Goal: Transaction & Acquisition: Download file/media

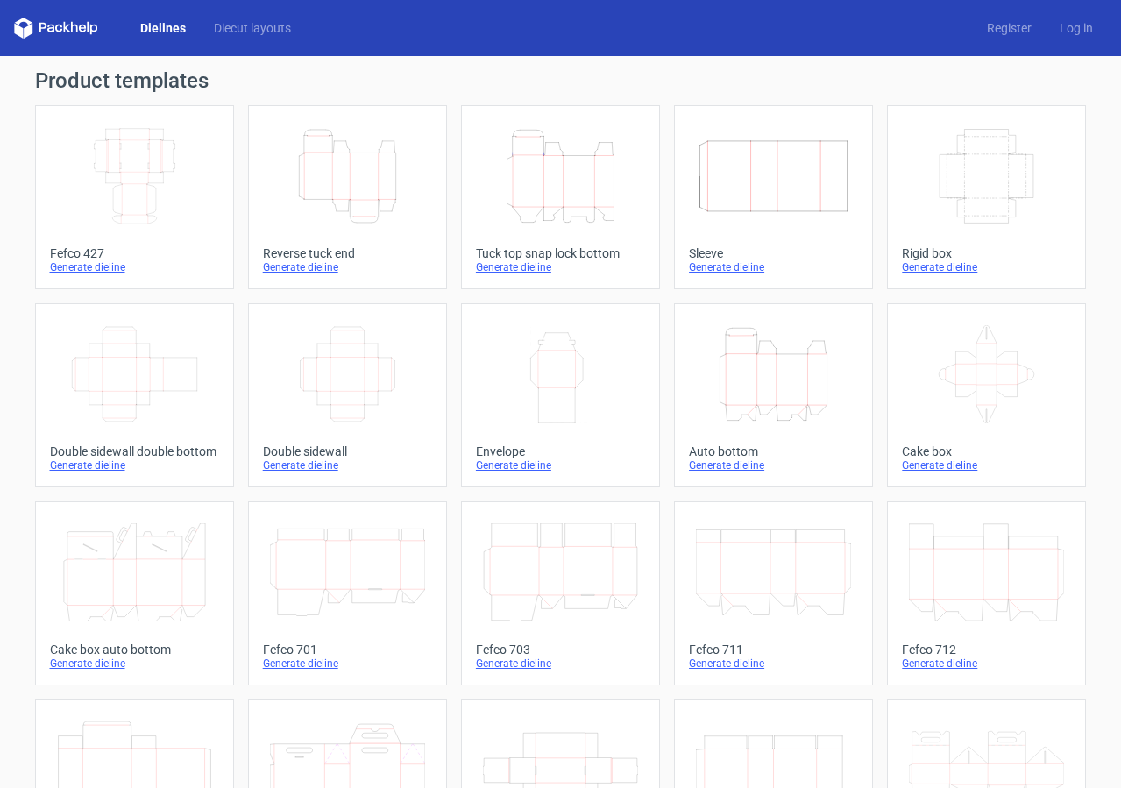
scroll to position [308, 0]
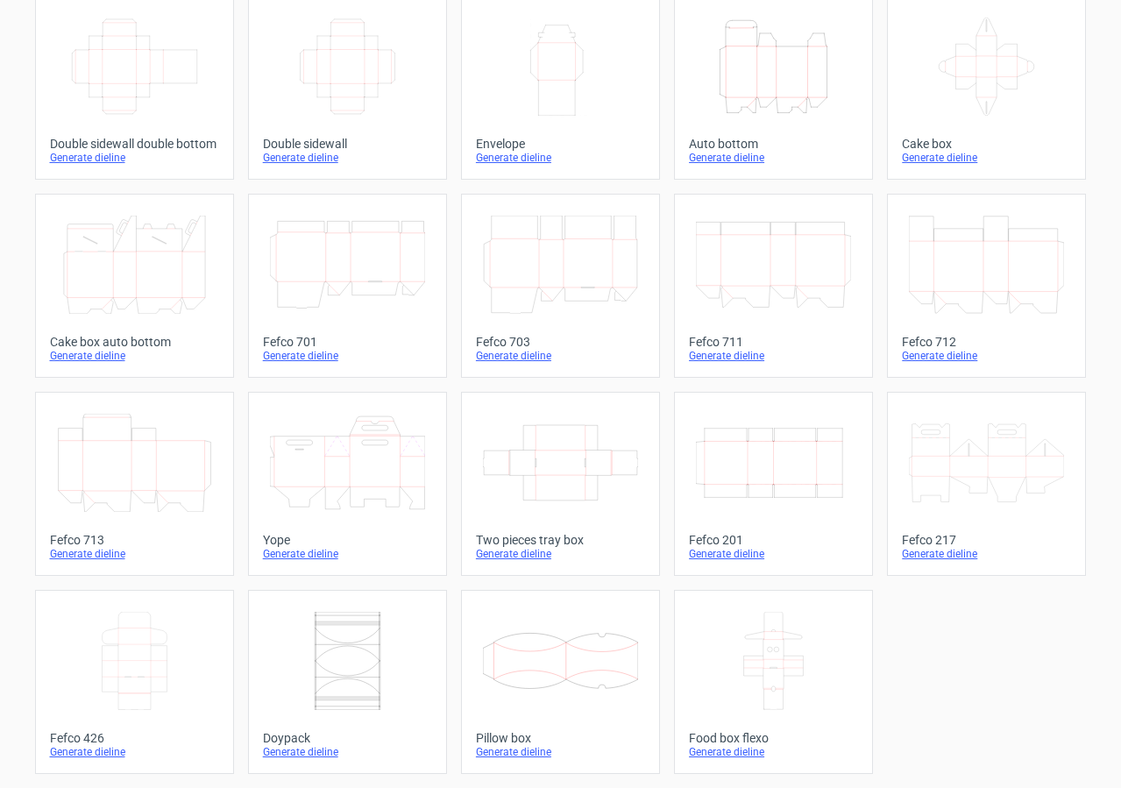
click at [1002, 487] on icon at bounding box center [986, 463] width 155 height 98
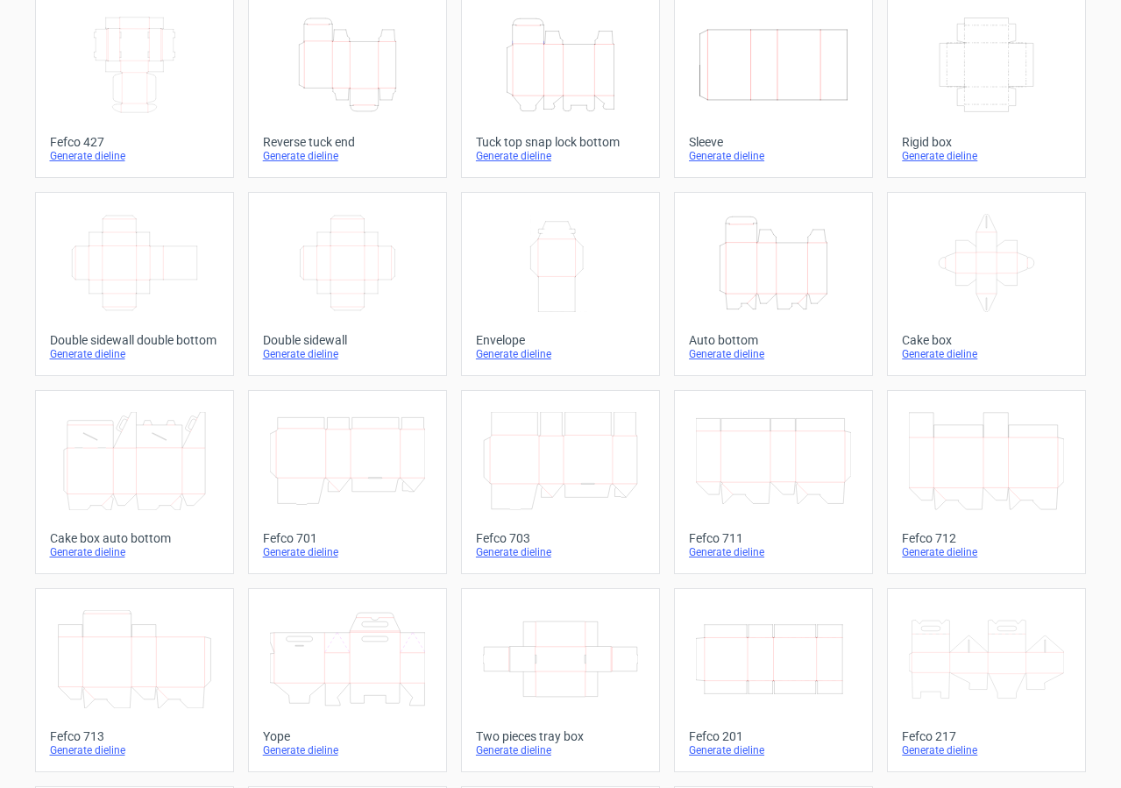
scroll to position [86, 0]
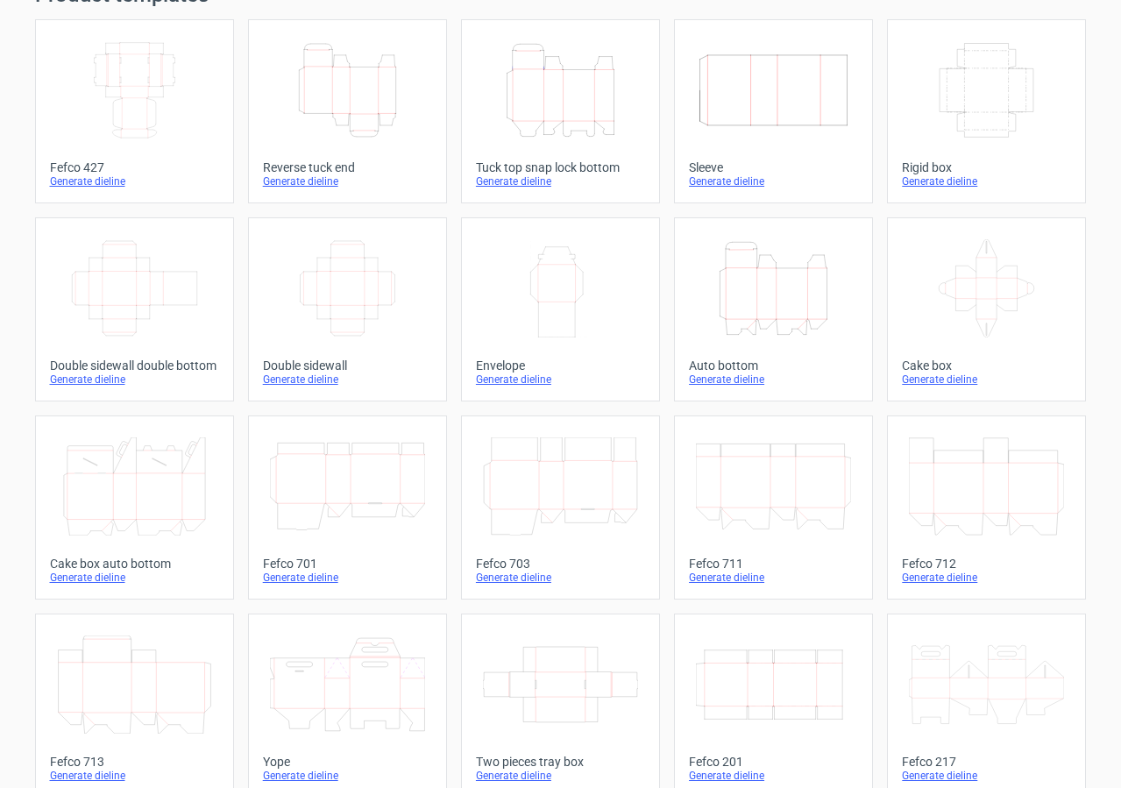
click at [780, 263] on icon "Height Depth Width" at bounding box center [773, 288] width 155 height 98
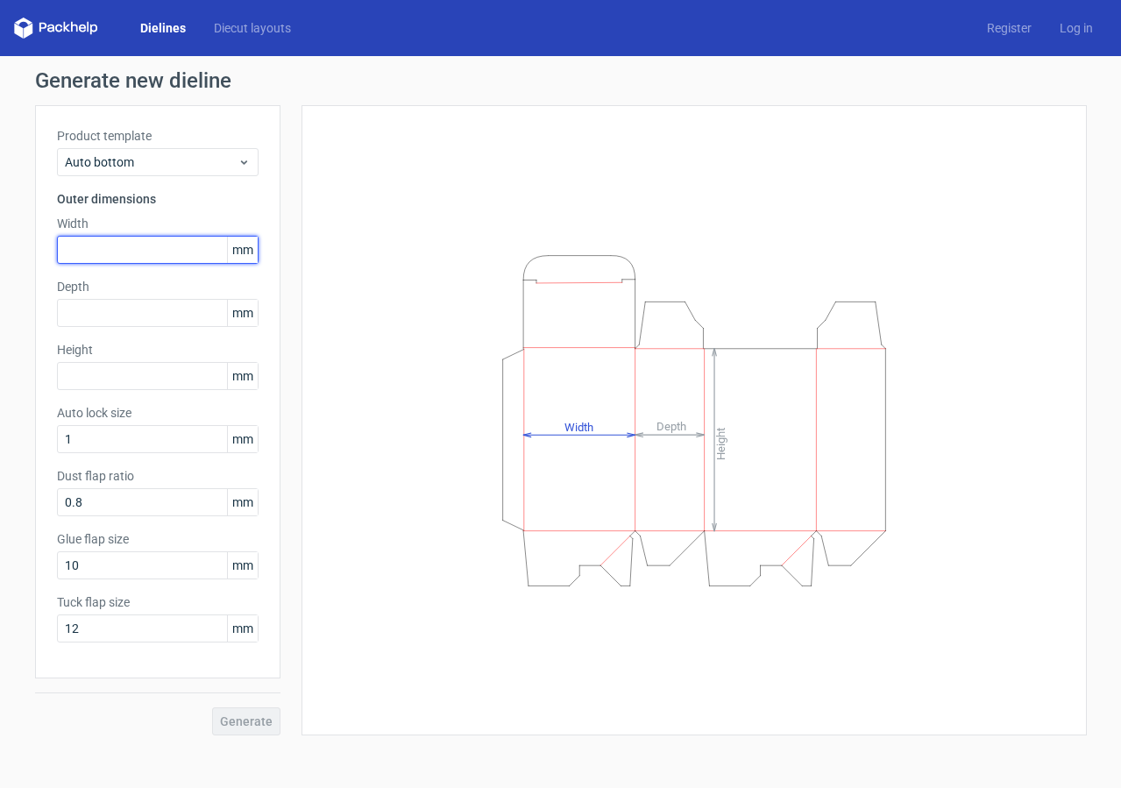
click at [80, 259] on input "text" at bounding box center [158, 250] width 202 height 28
type input "170"
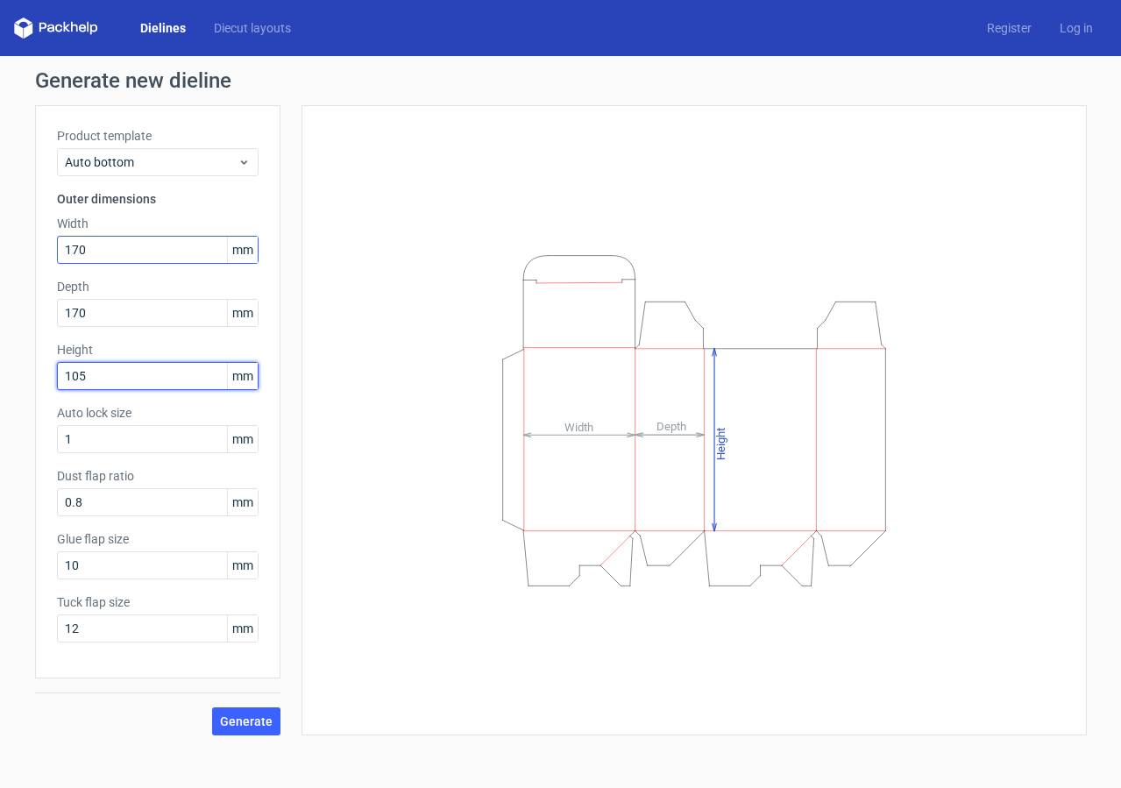
type input "105"
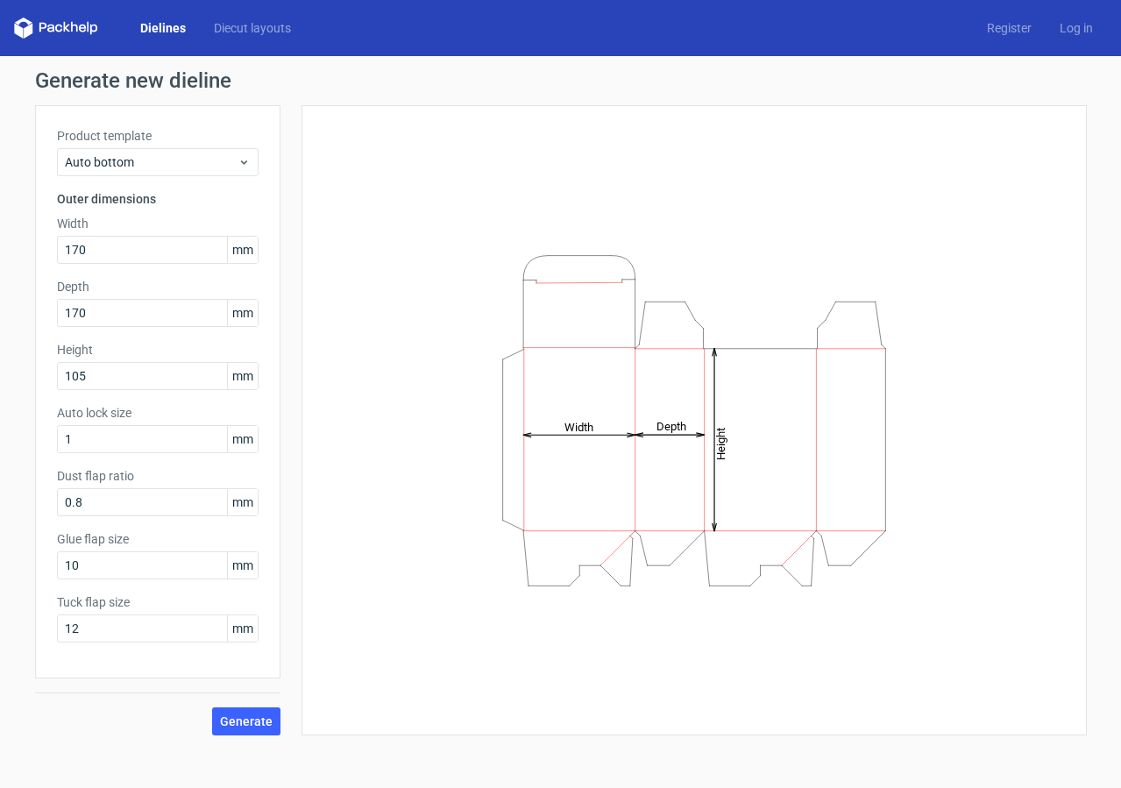
click at [239, 705] on div "Generate" at bounding box center [157, 706] width 245 height 57
click at [245, 712] on button "Generate" at bounding box center [246, 721] width 68 height 28
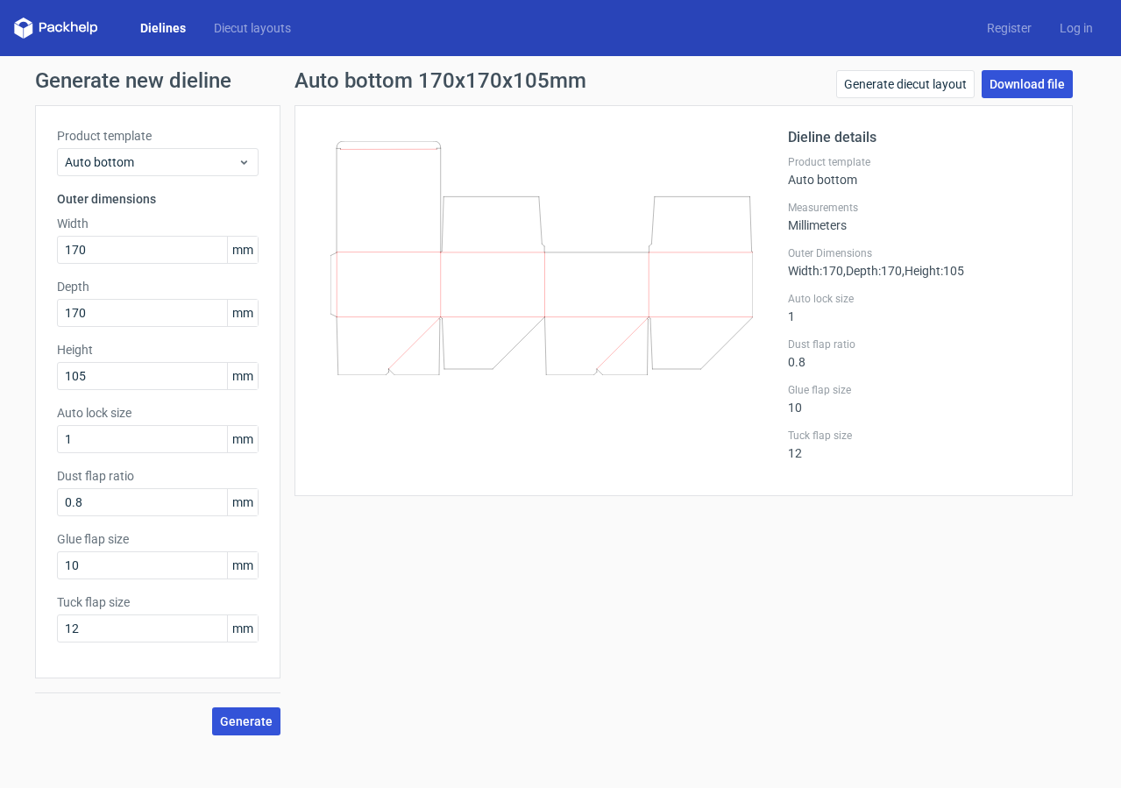
click at [1016, 81] on link "Download file" at bounding box center [1026, 84] width 91 height 28
